Goal: Task Accomplishment & Management: Use online tool/utility

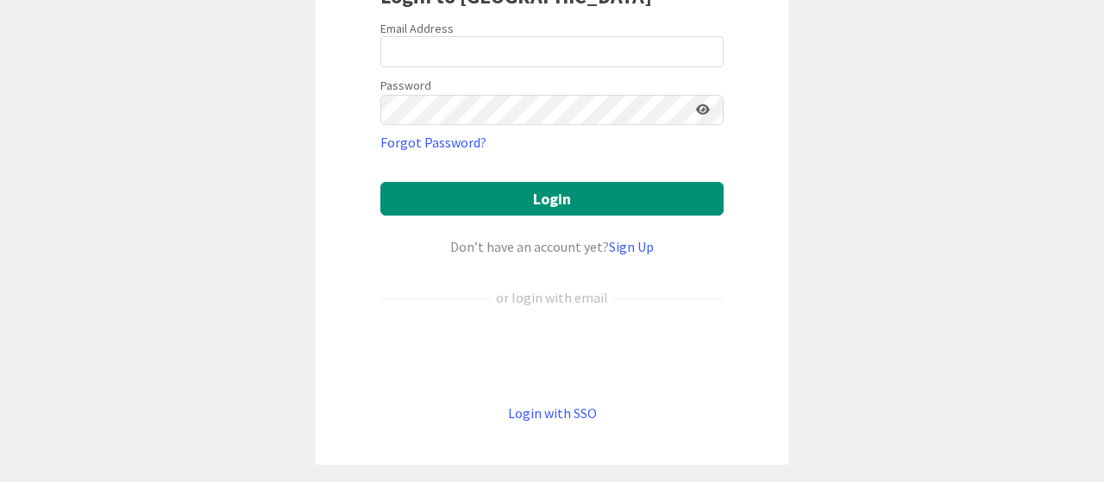
scroll to position [183, 0]
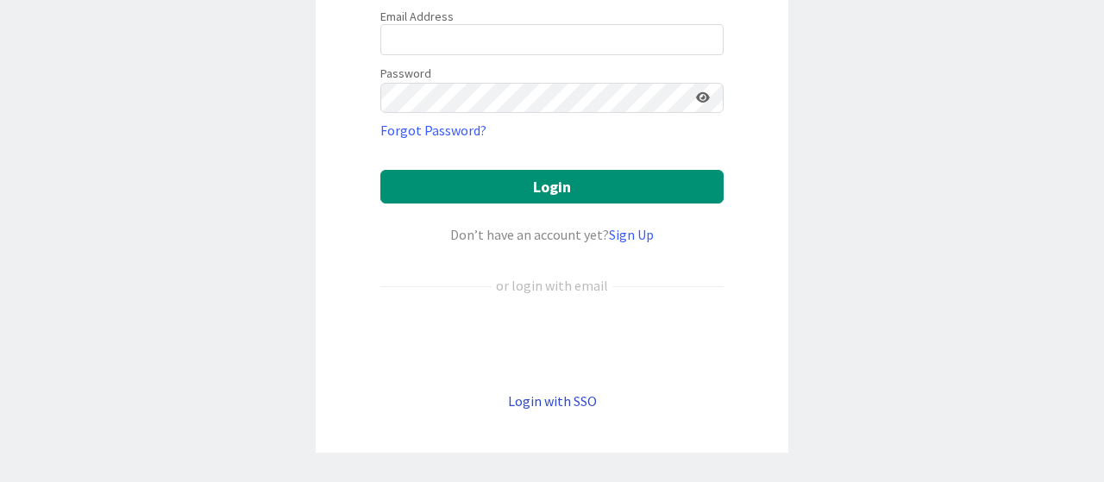
click at [523, 401] on link "Login with SSO" at bounding box center [552, 401] width 89 height 17
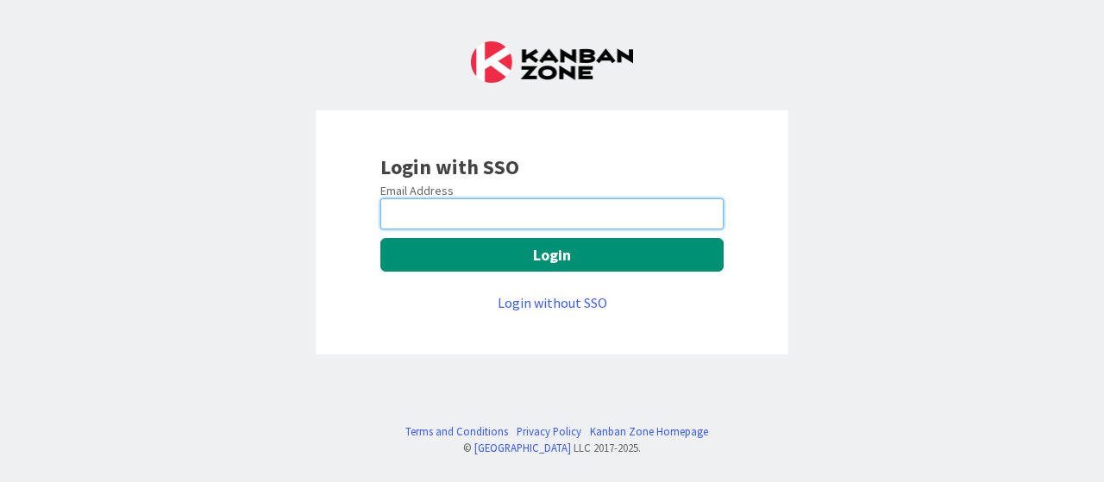
click at [469, 215] on input "email" at bounding box center [552, 213] width 343 height 31
type input "[EMAIL_ADDRESS][DOMAIN_NAME]"
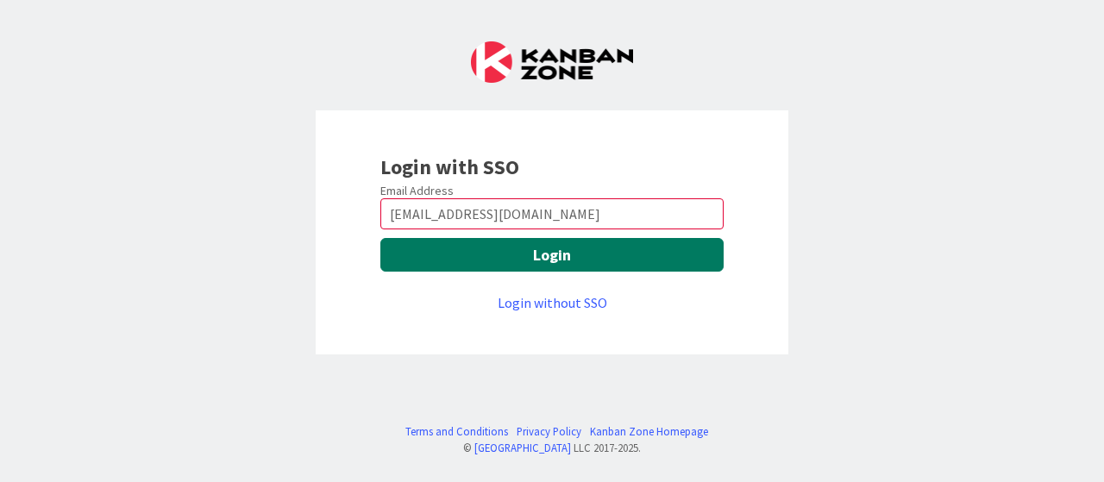
click at [506, 246] on button "Login" at bounding box center [552, 255] width 343 height 34
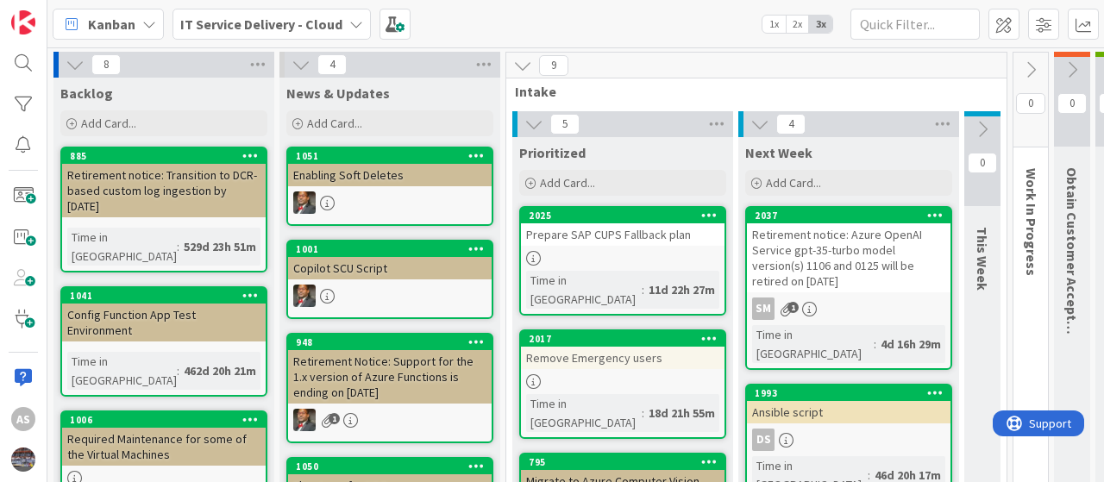
click at [666, 142] on div "Prioritized" at bounding box center [623, 149] width 221 height 24
